Goal: Information Seeking & Learning: Learn about a topic

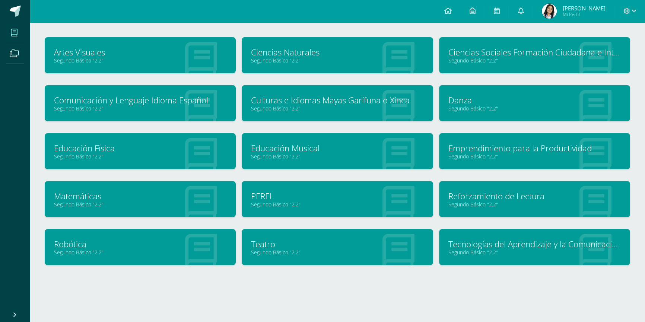
drag, startPoint x: 370, startPoint y: 68, endPoint x: 379, endPoint y: 290, distance: 222.4
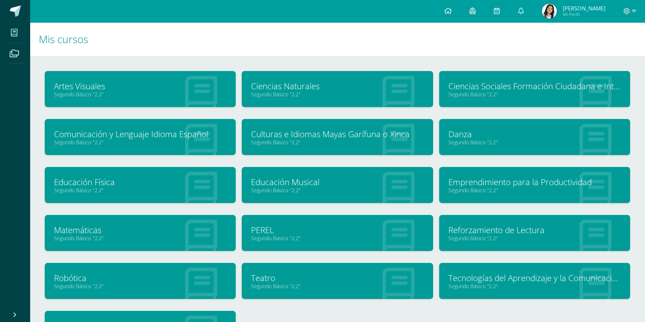
drag, startPoint x: 376, startPoint y: 267, endPoint x: 357, endPoint y: 162, distance: 105.9
drag, startPoint x: 443, startPoint y: 258, endPoint x: 432, endPoint y: 194, distance: 65.3
click at [449, 15] on link at bounding box center [447, 11] width 25 height 22
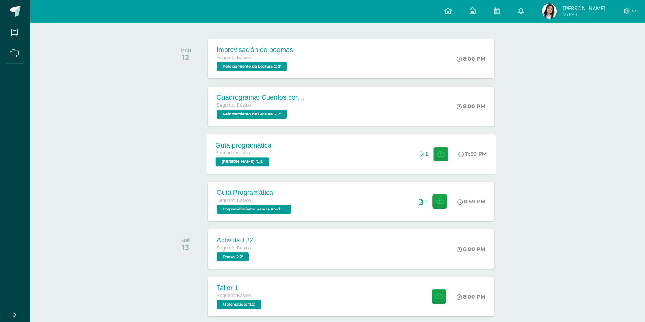
scroll to position [67, 0]
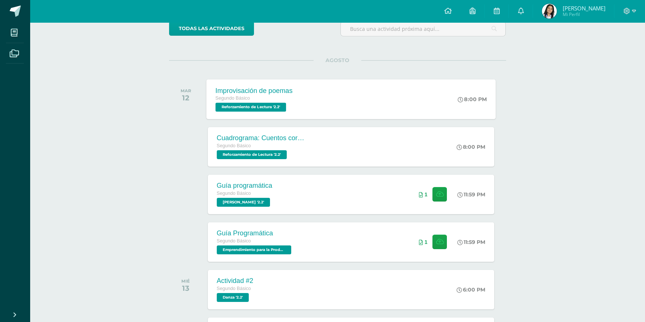
click at [344, 92] on div "Improvisación de poemas Segundo Básico Reforzamiento de Lectura '2.2' 8:00 PM I…" at bounding box center [350, 99] width 289 height 40
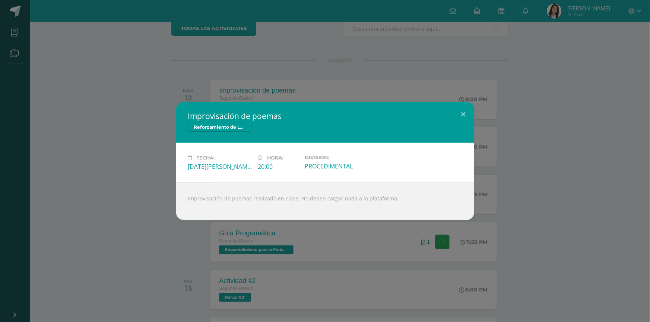
click at [148, 170] on div "Improvisación de poemas Reforzamiento de Lectura Fecha: Martes 12 de Agosto Hor…" at bounding box center [325, 161] width 644 height 118
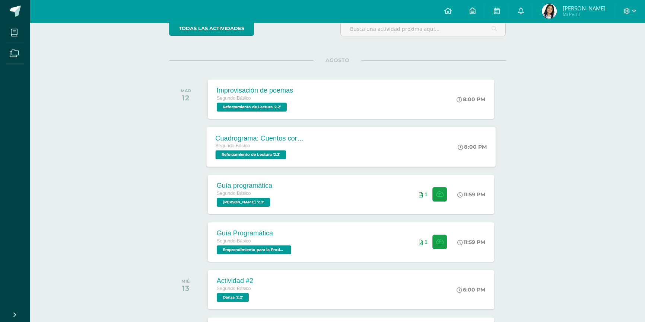
click at [384, 140] on div "Cuadrograma: Cuentos cortos Segundo Básico Reforzamiento de Lectura '2.2' 8:00 …" at bounding box center [350, 147] width 289 height 40
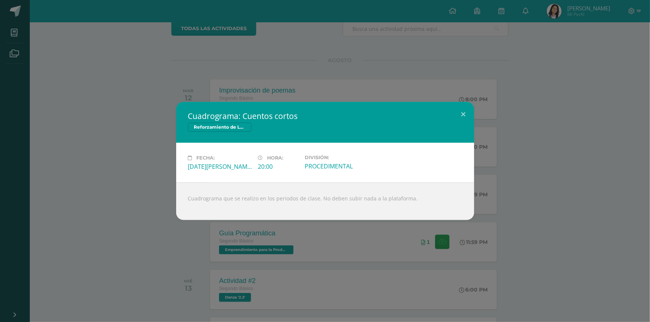
click at [165, 150] on div "Cuadrograma: Cuentos cortos Reforzamiento de Lectura Fecha: Martes 12 de Agosto…" at bounding box center [325, 161] width 644 height 118
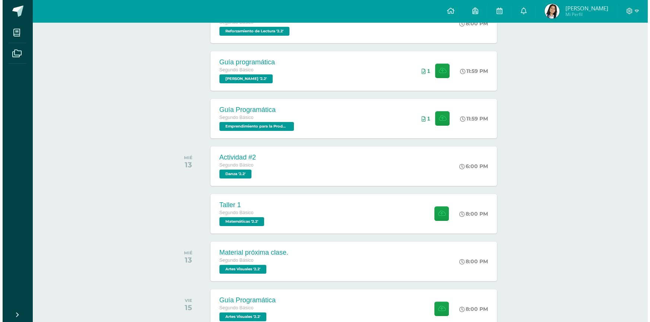
scroll to position [203, 0]
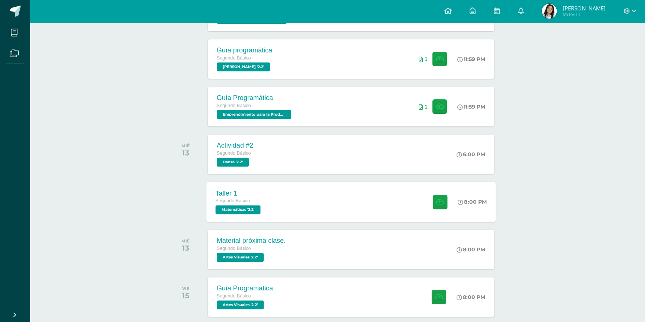
click at [316, 206] on div "Taller 1 Segundo Básico Matemáticas '2.2' 8:00 PM Taller 1 Matemáticas" at bounding box center [350, 202] width 289 height 40
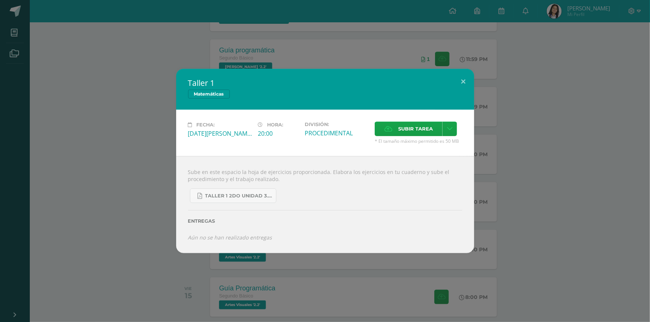
click at [92, 126] on div "Taller 1 Matemáticas Fecha: Miércoles 13 de Agosto Hora: 20:00 División: PROCED…" at bounding box center [325, 161] width 644 height 184
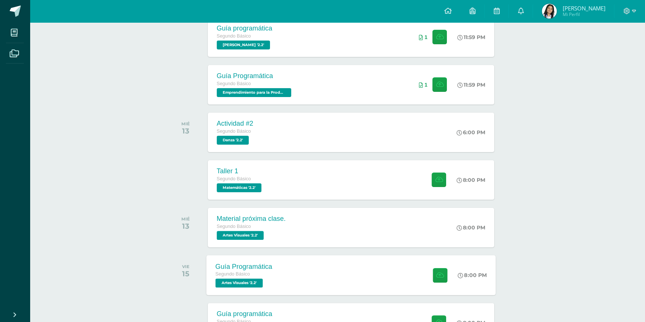
scroll to position [237, 0]
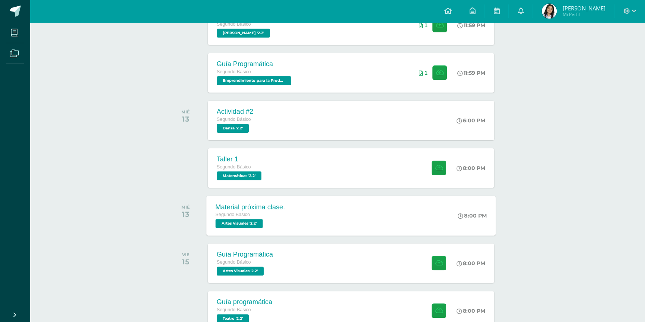
click at [323, 228] on div "Material próxima clase. Segundo Básico Artes Visuales '2.2' 8:00 PM Material pr…" at bounding box center [350, 216] width 289 height 40
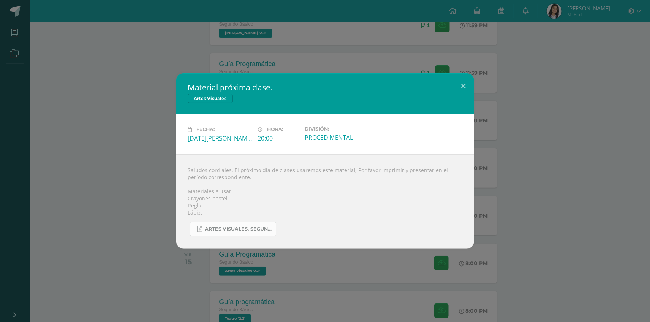
click at [232, 223] on link "Artes visuales. Segundo Básico..pdf" at bounding box center [233, 229] width 86 height 15
click at [548, 122] on div "Material próxima clase. Artes Visuales Fecha: Miércoles 13 de Agosto Hora: 20:0…" at bounding box center [325, 160] width 644 height 175
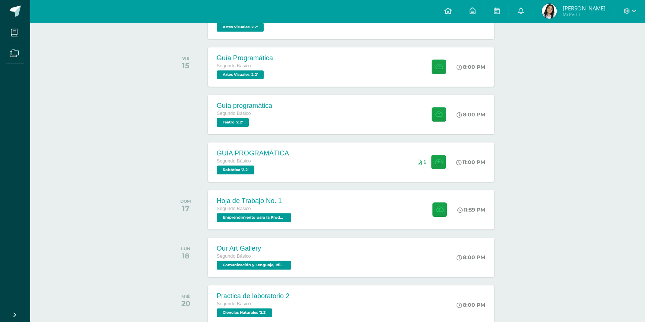
scroll to position [440, 0]
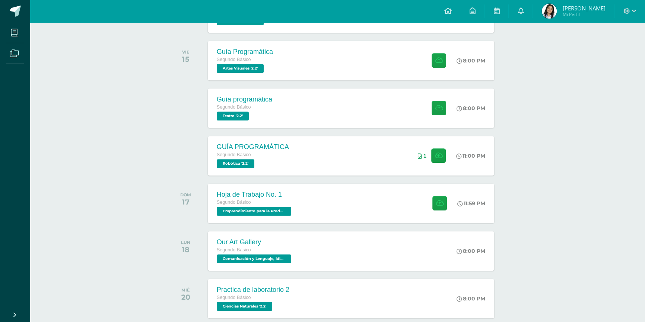
click at [274, 223] on div "DOM 17 Hoja de Trabajo No. 1 Segundo Básico Emprendimiento para la Productivida…" at bounding box center [337, 204] width 337 height 42
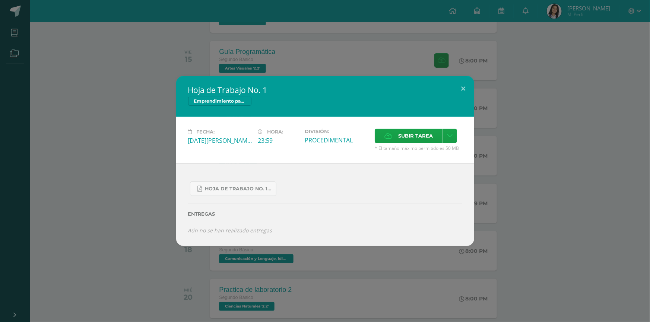
click at [141, 160] on div "Hoja de Trabajo No. 1 Emprendimiento para la Productividad Fecha: Domingo 17 de…" at bounding box center [325, 161] width 644 height 170
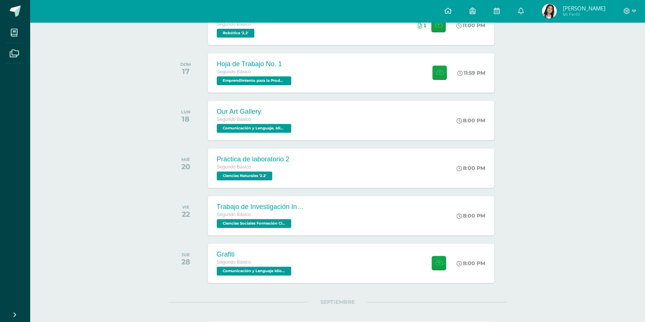
scroll to position [0, 0]
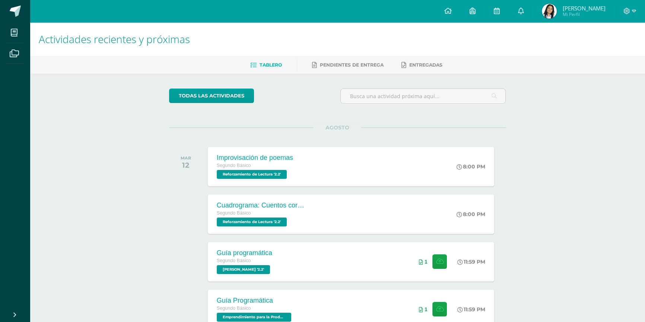
drag, startPoint x: 155, startPoint y: 219, endPoint x: 130, endPoint y: 76, distance: 145.4
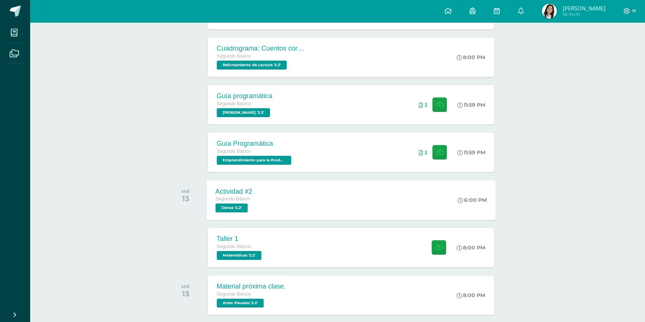
scroll to position [169, 0]
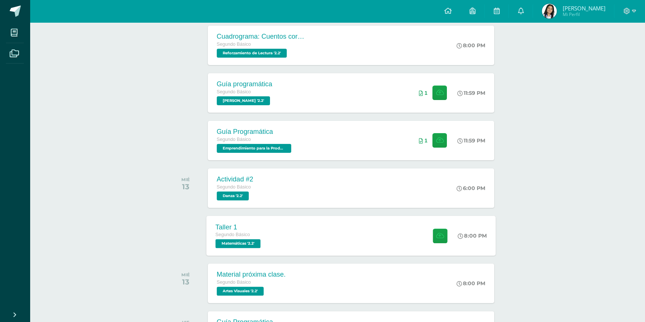
click at [278, 223] on div "Taller 1 Segundo Básico Matemáticas '2.2' 8:00 PM Taller 1 Matemáticas Fecha:" at bounding box center [350, 236] width 289 height 40
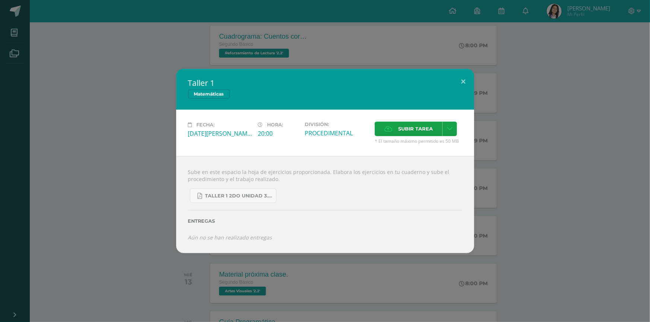
click at [507, 182] on div "Taller 1 Matemáticas Fecha: Miércoles 13 de Agosto Hora: 20:00 División: PROCED…" at bounding box center [325, 161] width 644 height 184
